Goal: Information Seeking & Learning: Learn about a topic

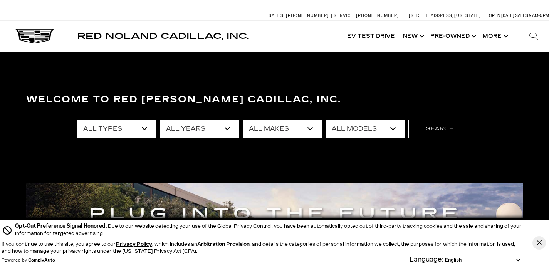
click at [145, 129] on select "All Types New Used Certified Used Demo" at bounding box center [116, 129] width 79 height 18
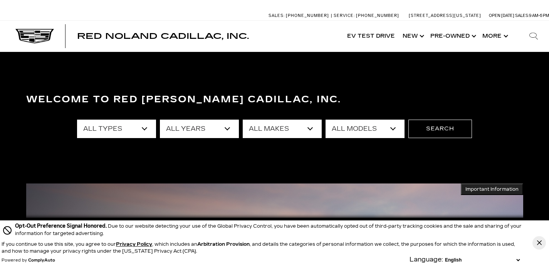
select select "Demo"
click at [77, 120] on select "All Types New Used Certified Used Demo" at bounding box center [116, 129] width 79 height 18
click at [212, 130] on select "All Years 2025 2024" at bounding box center [199, 129] width 79 height 18
select select "2025"
click at [160, 120] on select "All Years 2025 2024" at bounding box center [199, 129] width 79 height 18
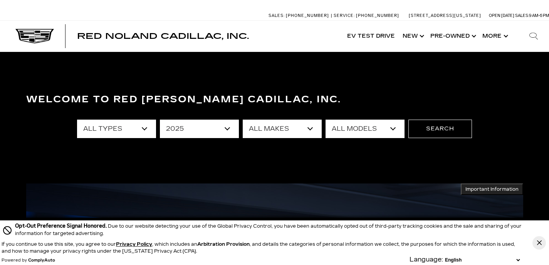
click at [259, 125] on select "All Makes Cadillac" at bounding box center [282, 129] width 79 height 18
select select "Cadillac"
click at [243, 120] on select "All Makes Cadillac" at bounding box center [282, 129] width 79 height 18
click at [349, 123] on select "All Models CT5 ESCALADE IQ LYRIQ XT5 XT6" at bounding box center [365, 129] width 79 height 18
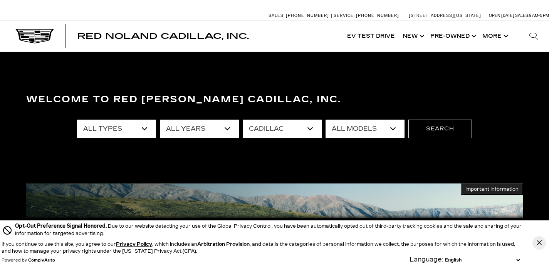
click at [143, 130] on select "All Types Demo" at bounding box center [116, 129] width 79 height 18
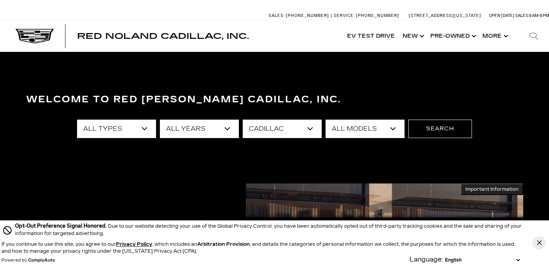
select select "Filter by type"
click at [77, 120] on select "All Types Demo" at bounding box center [116, 129] width 79 height 18
click at [347, 128] on select "All Models CT4 CT5 Escalade Escalade ESV ESCALADE IQ LYRIQ OPTIQ XT5 XT6" at bounding box center [365, 129] width 79 height 18
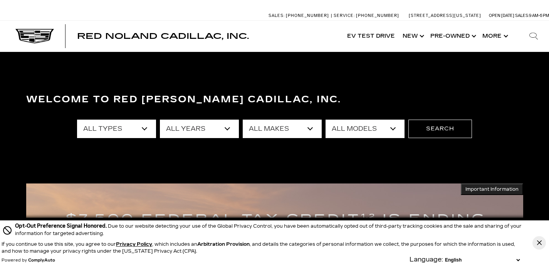
select select "OPTIQ"
click at [326, 120] on select "All Models CT4 CT5 Escalade Escalade ESV ESCALADE IQ LYRIQ OPTIQ XT5 XT6" at bounding box center [365, 129] width 79 height 18
click at [430, 130] on button "Search" at bounding box center [440, 129] width 64 height 18
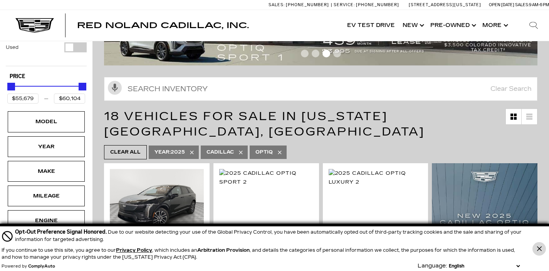
click at [541, 249] on button "Close Button" at bounding box center [538, 248] width 13 height 13
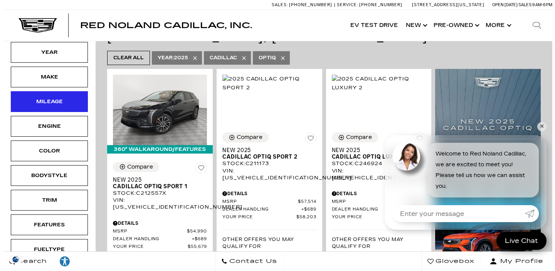
scroll to position [166, 0]
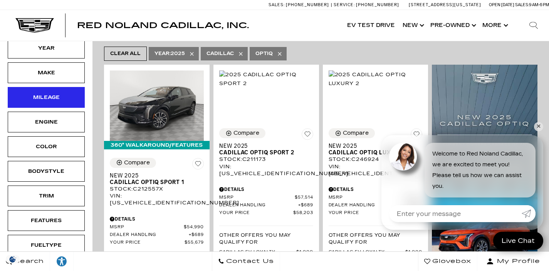
click at [30, 192] on div "Trim" at bounding box center [46, 196] width 39 height 8
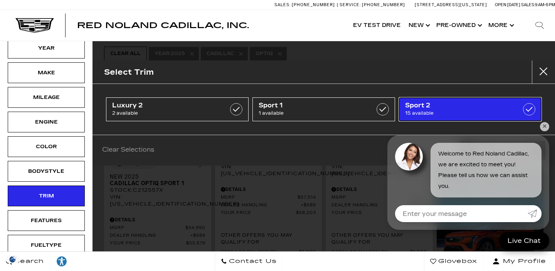
click at [485, 108] on span "Sport 2" at bounding box center [460, 106] width 111 height 8
type input "$58,203"
checkbox input "true"
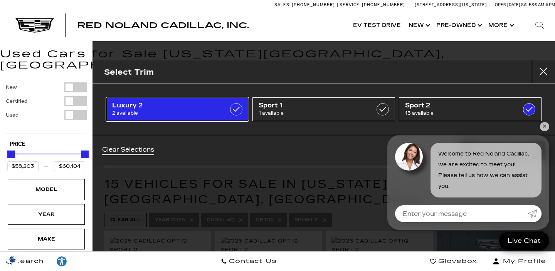
click at [235, 112] on label at bounding box center [236, 109] width 12 height 12
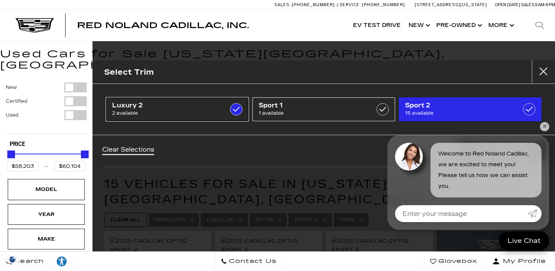
checkbox input "true"
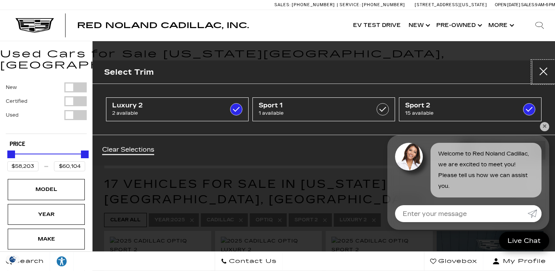
click at [539, 74] on button "Close" at bounding box center [543, 71] width 23 height 23
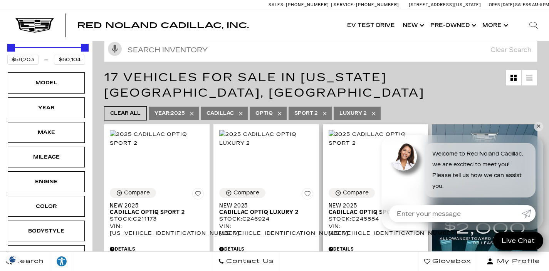
scroll to position [103, 0]
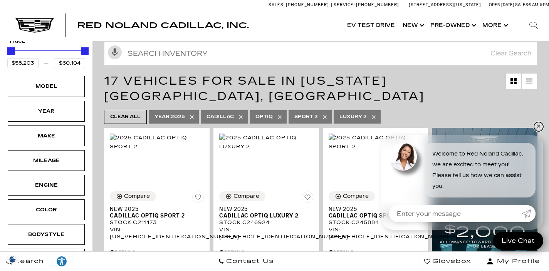
click at [536, 126] on link "✕" at bounding box center [538, 126] width 9 height 9
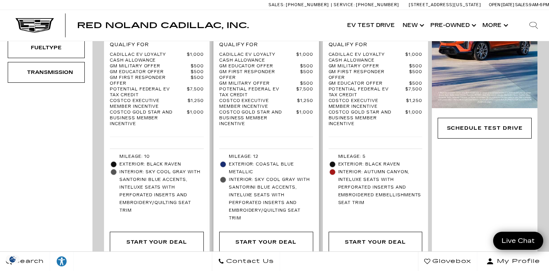
scroll to position [365, 0]
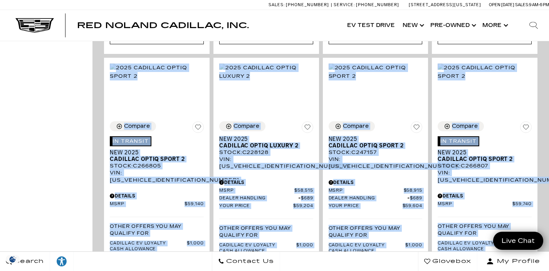
drag, startPoint x: 308, startPoint y: 208, endPoint x: 334, endPoint y: 292, distance: 88.0
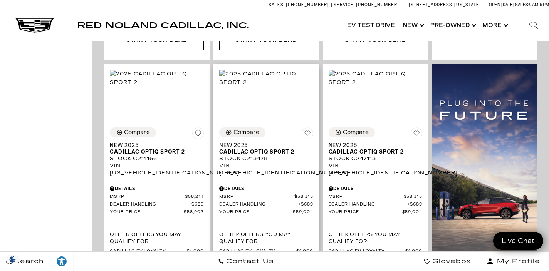
scroll to position [560, 0]
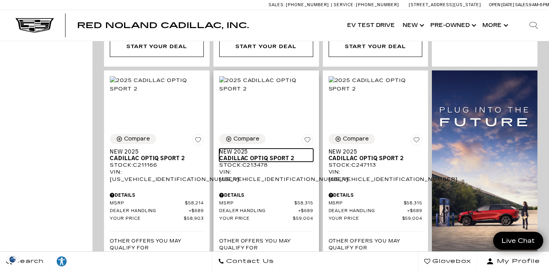
click at [271, 155] on span "Cadillac OPTIQ Sport 2" at bounding box center [263, 158] width 88 height 7
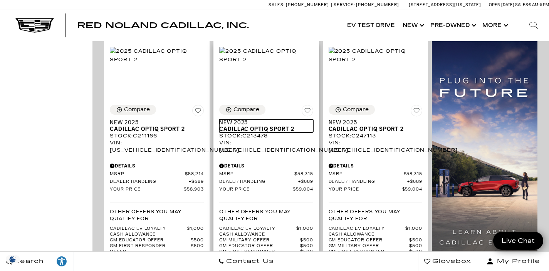
scroll to position [592, 0]
